Goal: Information Seeking & Learning: Check status

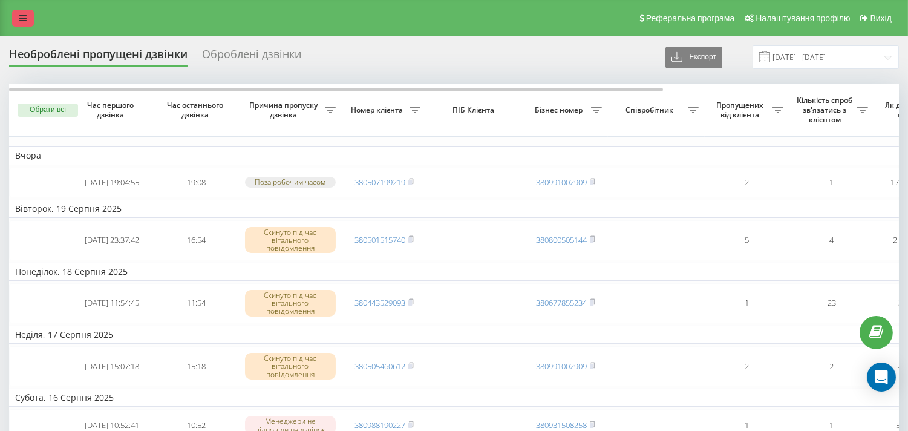
click at [22, 16] on icon at bounding box center [22, 18] width 7 height 8
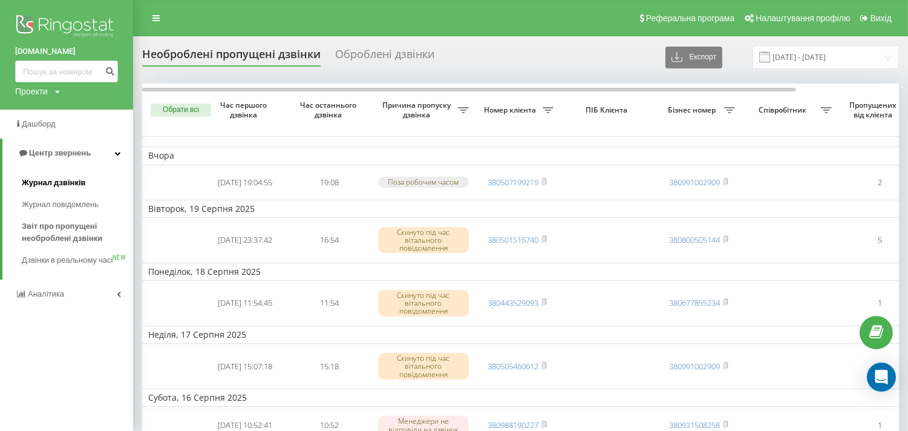
click at [70, 186] on span "Журнал дзвінків" at bounding box center [54, 183] width 64 height 12
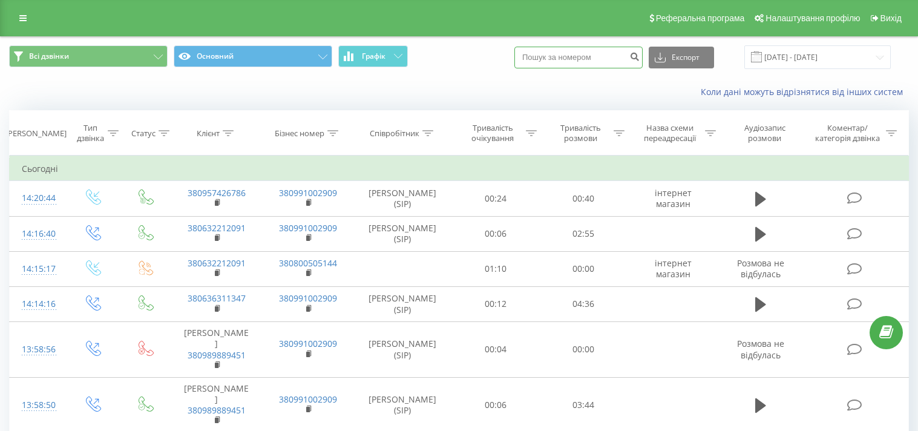
click at [578, 58] on input at bounding box center [578, 58] width 128 height 22
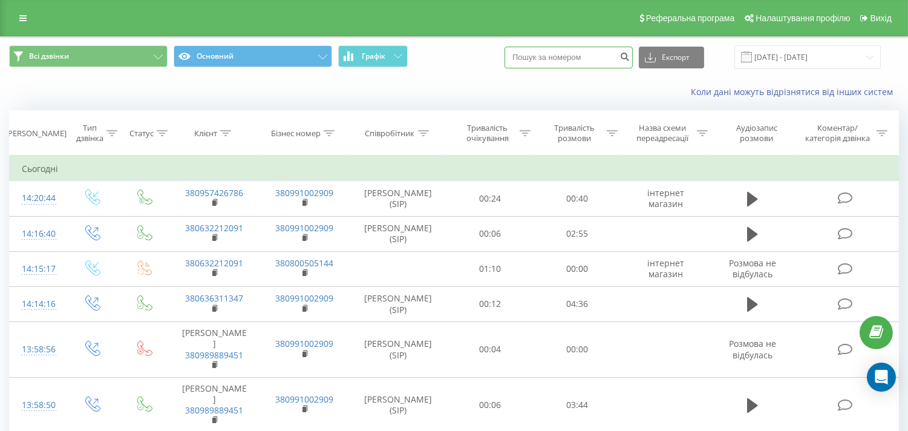
paste input "0632763540"
type input "0632763540"
click at [630, 53] on icon "submit" at bounding box center [624, 54] width 10 height 7
